Goal: Task Accomplishment & Management: Manage account settings

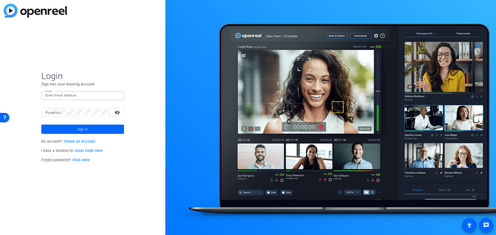
click at [83, 98] on input "Email" at bounding box center [82, 95] width 74 height 6
type input "[PERSON_NAME][EMAIL_ADDRESS][PERSON_NAME][DOMAIN_NAME]"
click at [76, 133] on span at bounding box center [82, 129] width 83 height 12
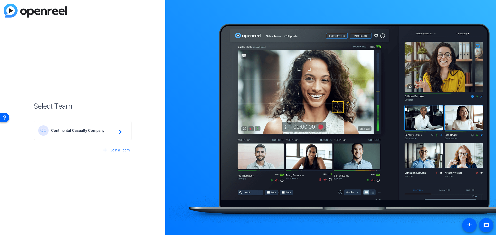
click at [118, 131] on mat-icon "navigate_next" at bounding box center [119, 131] width 6 height 6
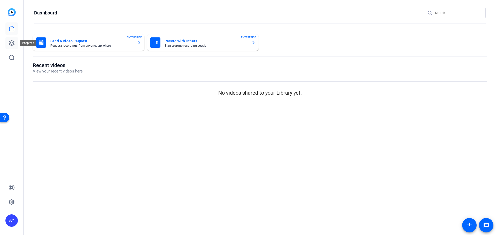
click at [11, 42] on icon at bounding box center [12, 43] width 6 height 6
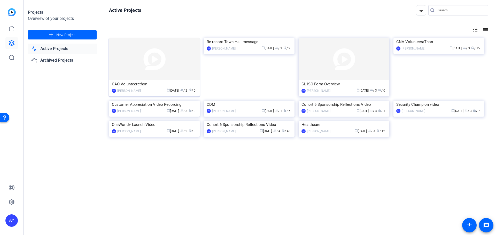
click at [158, 74] on img at bounding box center [154, 59] width 91 height 42
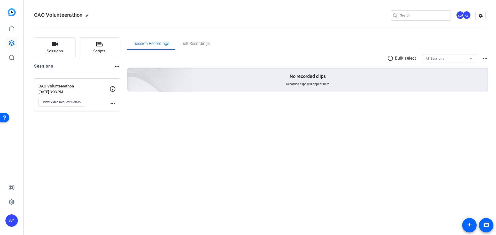
click at [117, 66] on mat-icon "more_horiz" at bounding box center [117, 66] width 6 height 6
click at [86, 131] on div at bounding box center [248, 117] width 496 height 235
click at [71, 103] on span "View Video Request Details" at bounding box center [62, 102] width 38 height 4
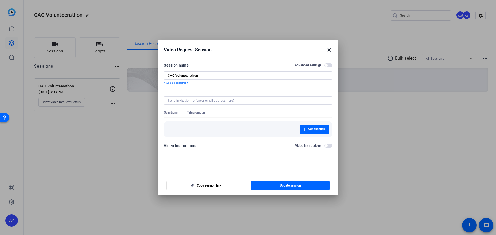
click at [329, 48] on mat-icon "close" at bounding box center [329, 50] width 6 height 6
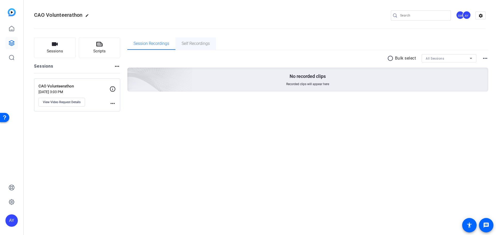
click at [200, 44] on span "Self Recordings" at bounding box center [196, 44] width 28 height 4
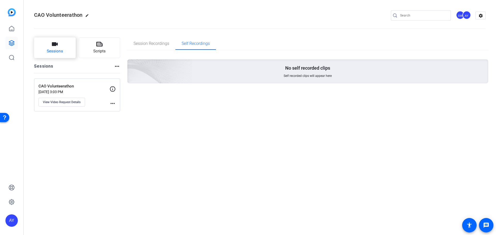
click at [59, 47] on button "Sessions" at bounding box center [55, 47] width 42 height 21
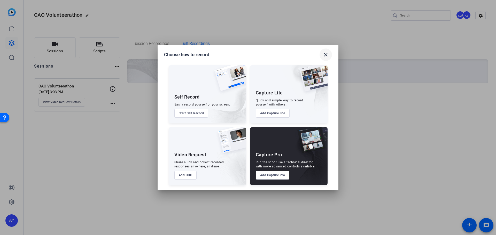
click at [326, 54] on mat-icon "close" at bounding box center [326, 55] width 6 height 6
